Goal: Task Accomplishment & Management: Use online tool/utility

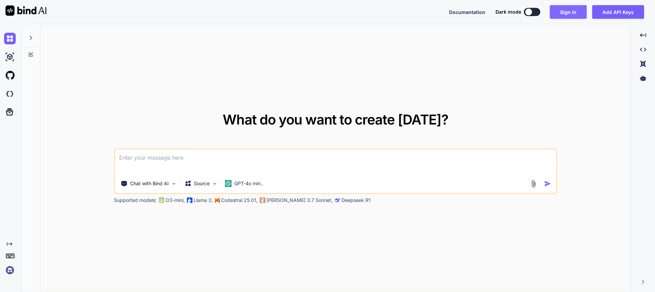
click at [562, 13] on button "Sign in" at bounding box center [568, 12] width 37 height 14
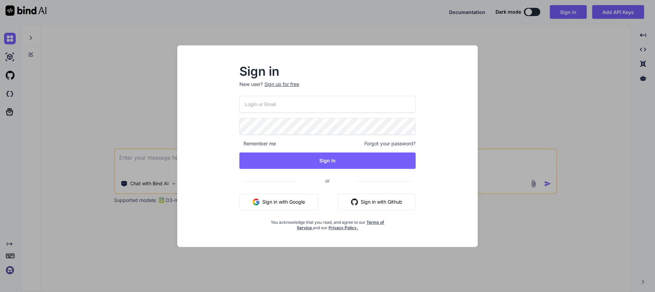
click at [292, 201] on button "Sign in with Google" at bounding box center [279, 202] width 79 height 16
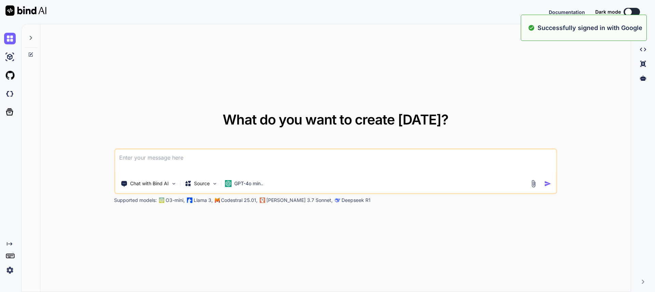
type textarea "x"
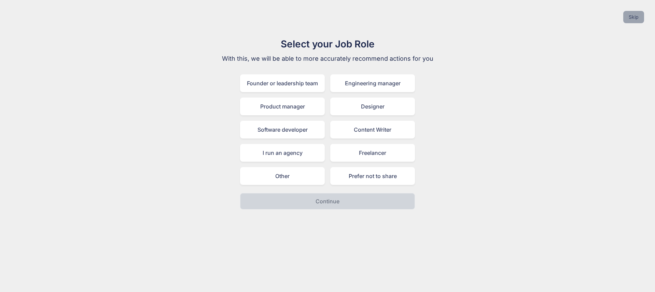
click at [630, 18] on button "Skip" at bounding box center [634, 17] width 21 height 12
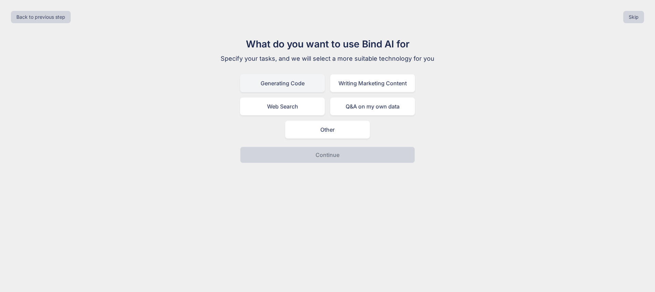
click at [295, 82] on div "Generating Code" at bounding box center [282, 83] width 85 height 18
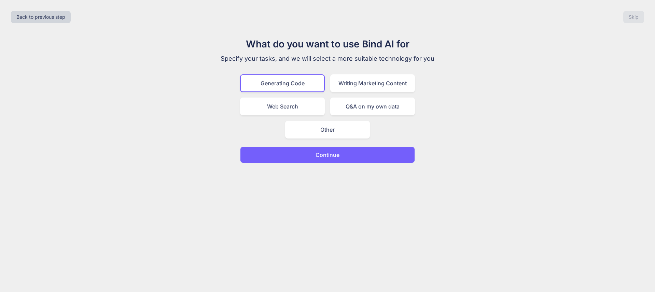
click at [371, 154] on button "Continue" at bounding box center [327, 155] width 175 height 16
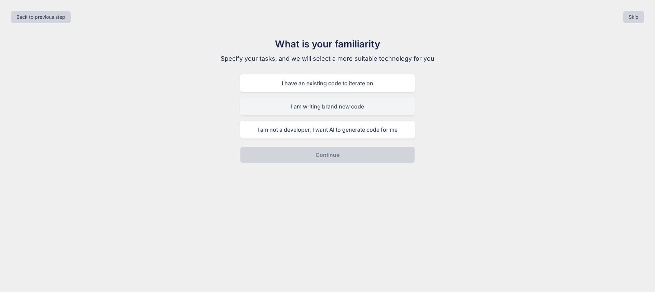
click at [377, 107] on div "I am writing brand new code" at bounding box center [327, 107] width 175 height 18
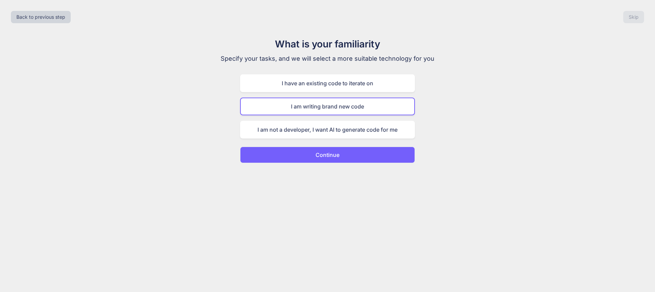
click at [373, 159] on button "Continue" at bounding box center [327, 155] width 175 height 16
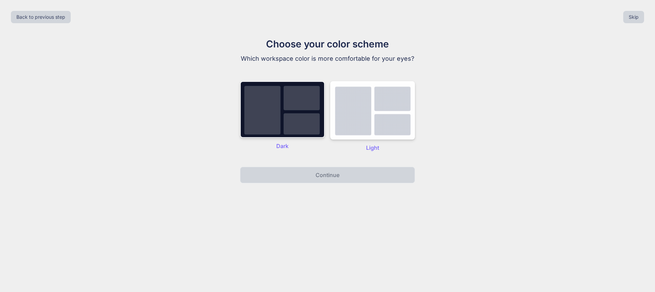
click at [282, 100] on img at bounding box center [282, 109] width 85 height 57
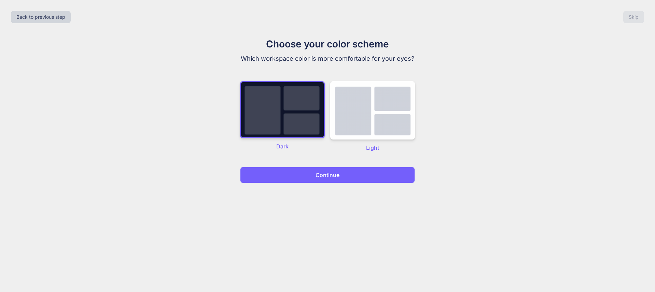
click at [381, 174] on button "Continue" at bounding box center [327, 175] width 175 height 16
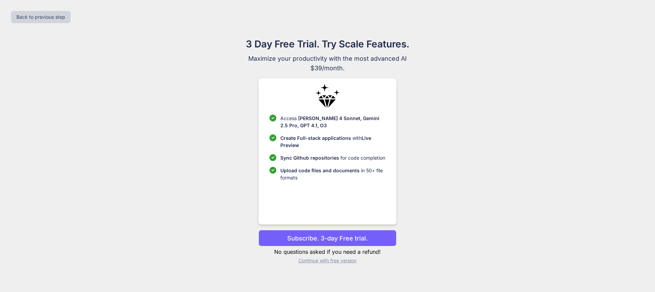
drag, startPoint x: 376, startPoint y: 239, endPoint x: 453, endPoint y: 194, distance: 88.7
click at [376, 239] on button "Subscribe. 3-day Free trial." at bounding box center [328, 238] width 138 height 16
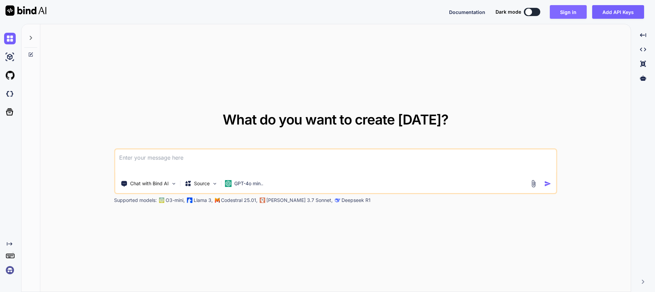
click at [574, 15] on button "Sign in" at bounding box center [568, 12] width 37 height 14
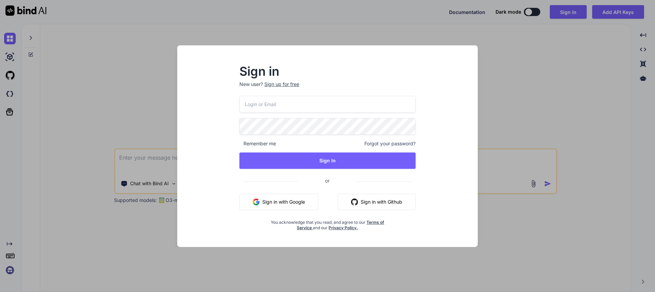
click at [301, 200] on button "Sign in with Google" at bounding box center [279, 202] width 79 height 16
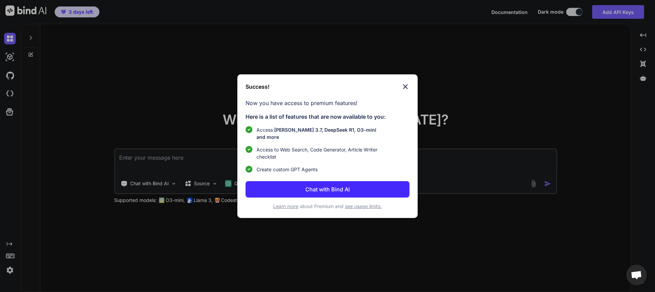
click at [327, 187] on p "Chat with Bind AI" at bounding box center [327, 190] width 44 height 8
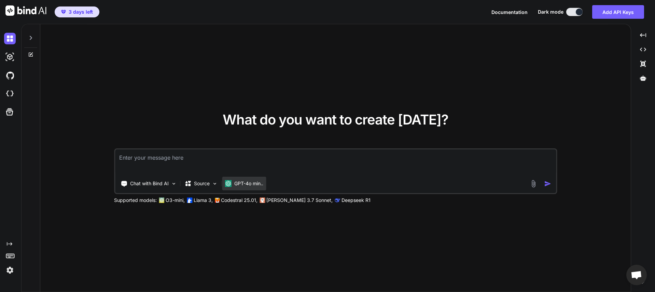
click at [246, 186] on p "GPT-4o min.." at bounding box center [248, 183] width 29 height 7
click at [210, 183] on p "Source" at bounding box center [202, 183] width 16 height 7
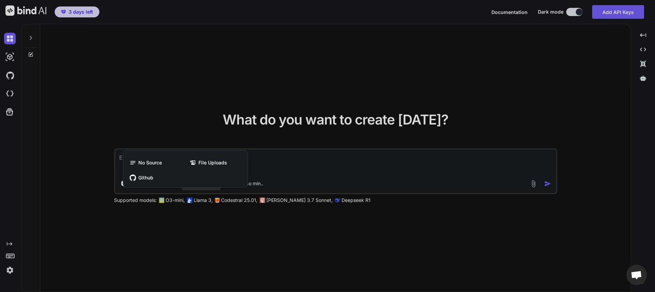
click at [229, 242] on div at bounding box center [327, 146] width 655 height 292
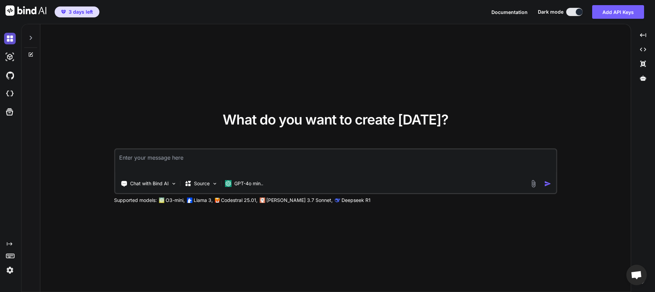
click at [11, 38] on img at bounding box center [10, 39] width 12 height 12
click at [14, 108] on icon at bounding box center [10, 112] width 10 height 10
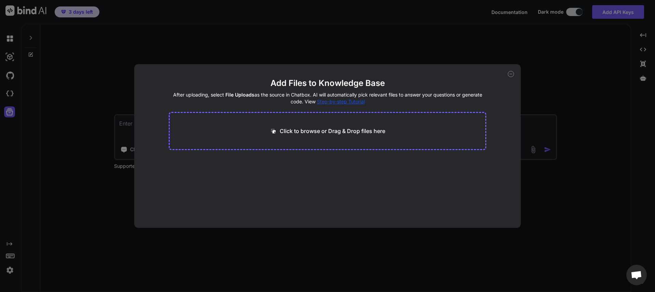
click at [200, 33] on div "Add Files to Knowledge Base After uploading, select File Uploads as the source …" at bounding box center [327, 146] width 655 height 292
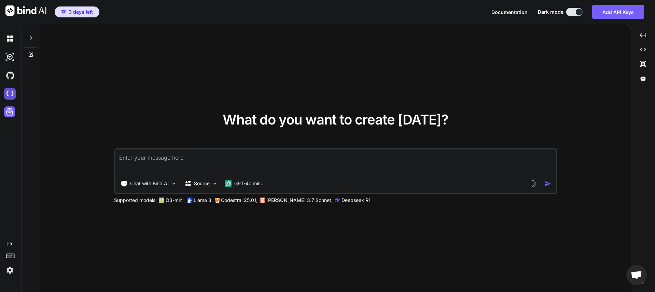
click at [5, 94] on img at bounding box center [10, 94] width 12 height 12
click at [34, 37] on div at bounding box center [30, 36] width 13 height 24
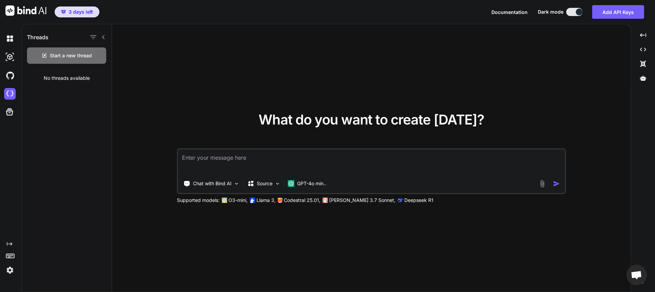
type textarea "x"
click at [315, 84] on div "What do you want to create [DATE]? Chat with Bind AI Source GPT-4o min.. Suppor…" at bounding box center [371, 158] width 519 height 269
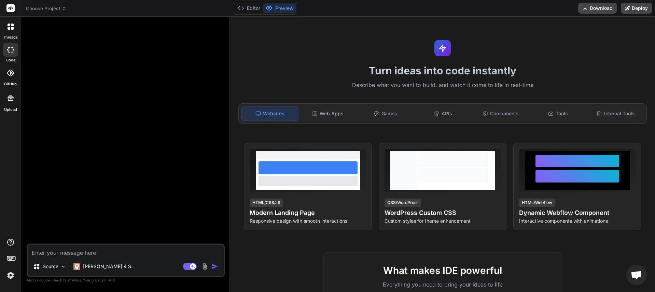
type textarea "x"
click at [92, 110] on div at bounding box center [126, 133] width 197 height 222
drag, startPoint x: 88, startPoint y: 97, endPoint x: 63, endPoint y: 87, distance: 27.1
click at [51, 10] on span "Choose Project" at bounding box center [46, 8] width 41 height 7
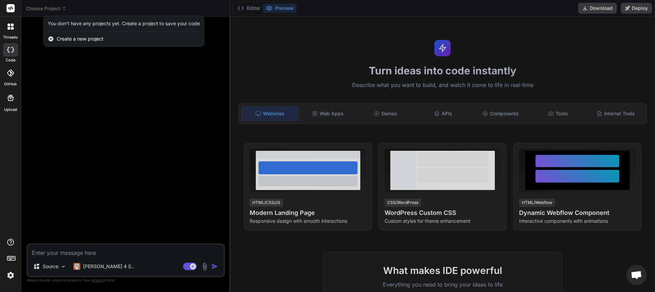
click at [78, 38] on span "Create a new project" at bounding box center [80, 39] width 47 height 7
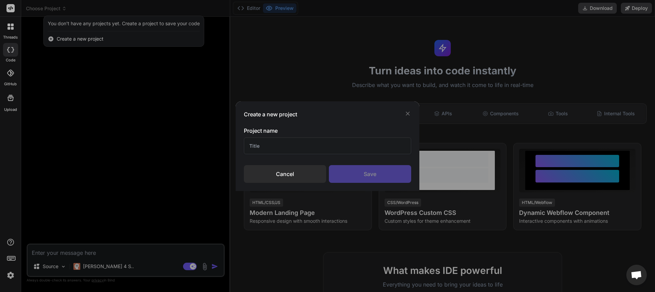
click at [259, 142] on input "text" at bounding box center [327, 146] width 167 height 17
type input "rand"
click at [370, 172] on div "Save" at bounding box center [370, 174] width 82 height 18
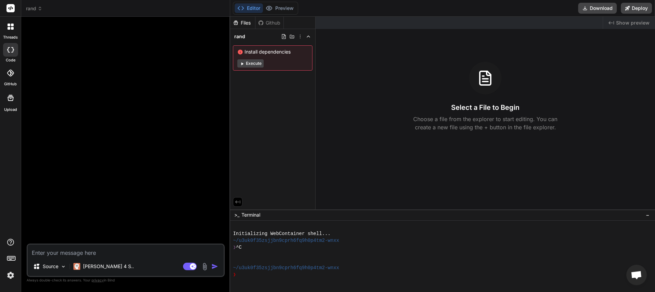
click at [273, 23] on div "Github" at bounding box center [270, 22] width 28 height 7
click at [80, 78] on div at bounding box center [126, 133] width 197 height 222
click at [8, 70] on icon at bounding box center [10, 73] width 7 height 7
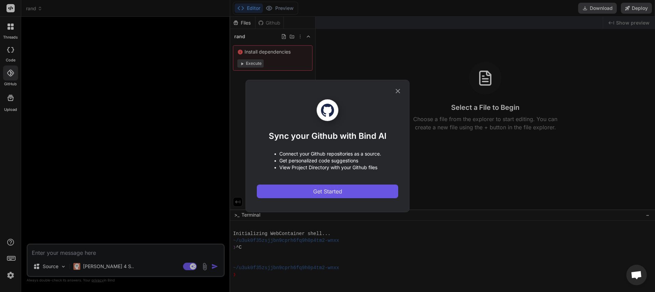
click at [312, 186] on button "Get Started" at bounding box center [327, 192] width 141 height 14
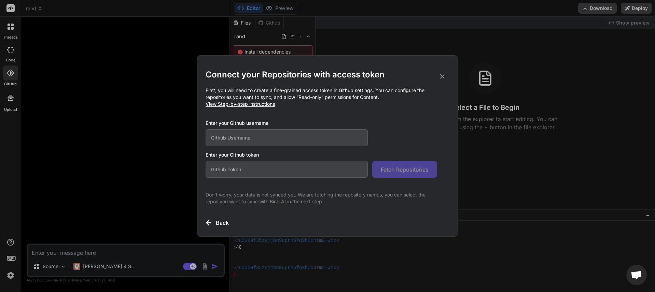
click at [442, 76] on icon at bounding box center [443, 77] width 8 height 8
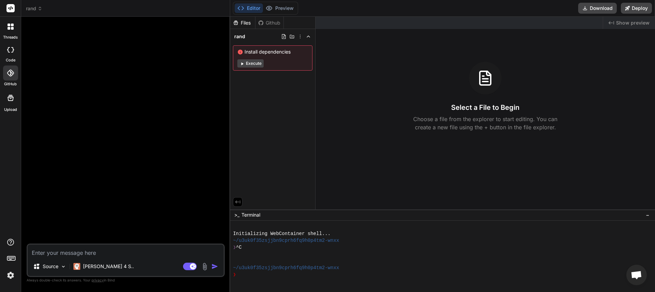
click at [249, 63] on button "Execute" at bounding box center [250, 63] width 26 height 8
type textarea "x"
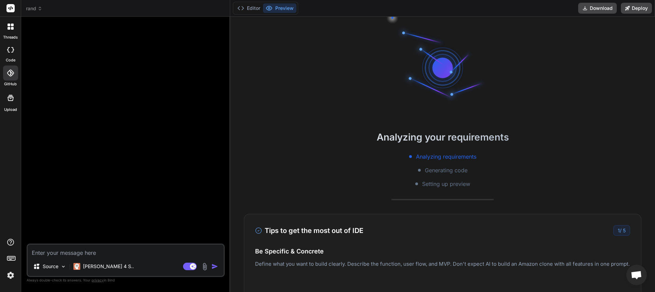
scroll to position [27, 0]
